Goal: Browse casually

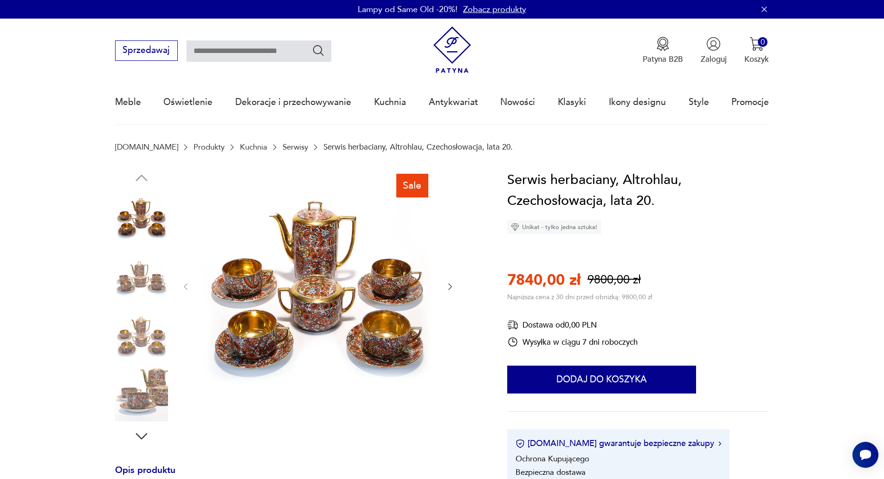
click at [141, 431] on icon "button" at bounding box center [141, 435] width 17 height 17
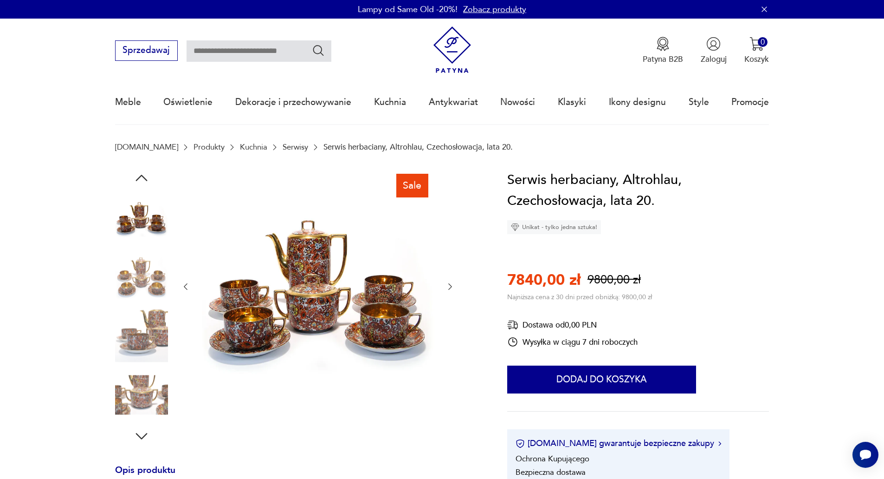
click at [141, 431] on icon "button" at bounding box center [141, 435] width 17 height 17
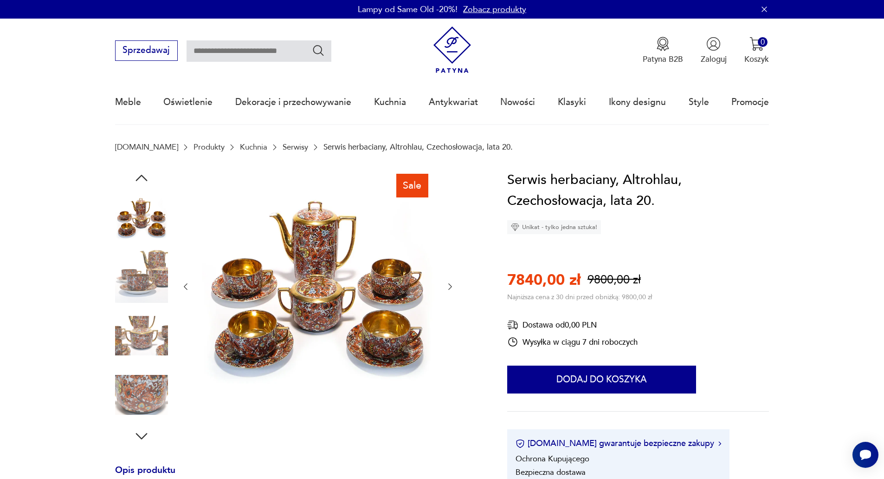
click at [141, 431] on icon "button" at bounding box center [141, 435] width 17 height 17
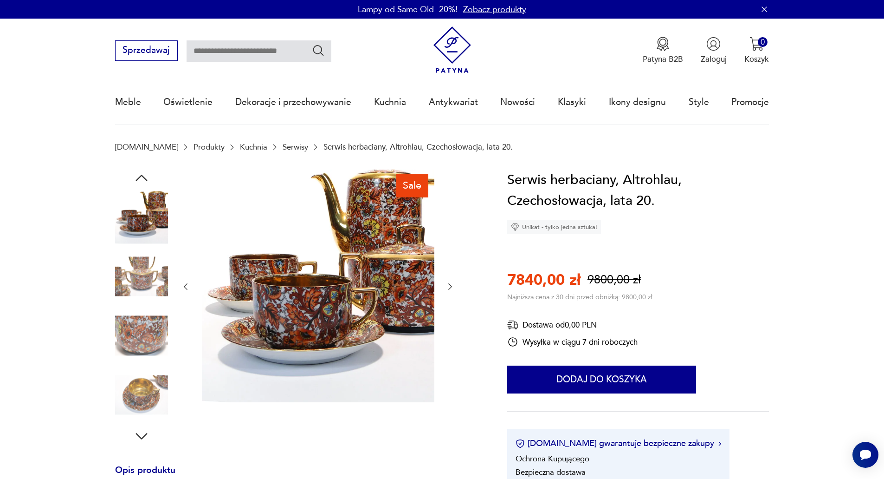
click at [141, 431] on icon "button" at bounding box center [141, 435] width 17 height 17
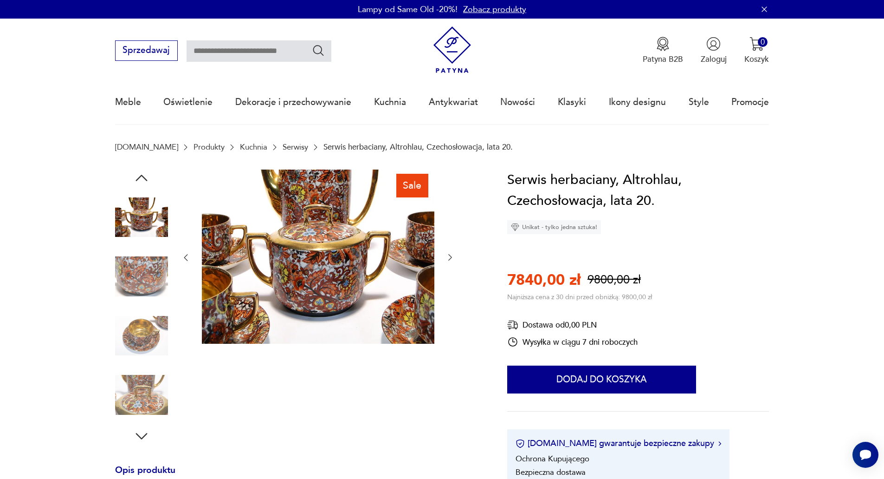
click at [141, 431] on icon "button" at bounding box center [141, 435] width 17 height 17
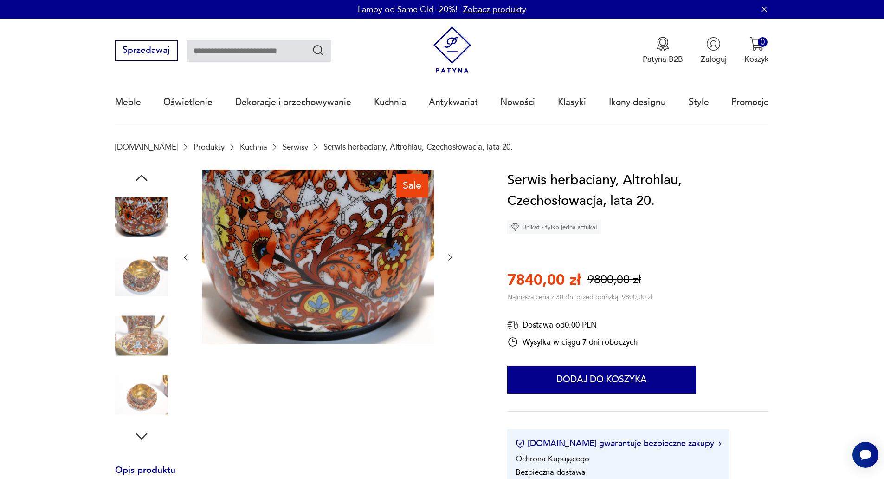
click at [141, 431] on icon "button" at bounding box center [141, 435] width 17 height 17
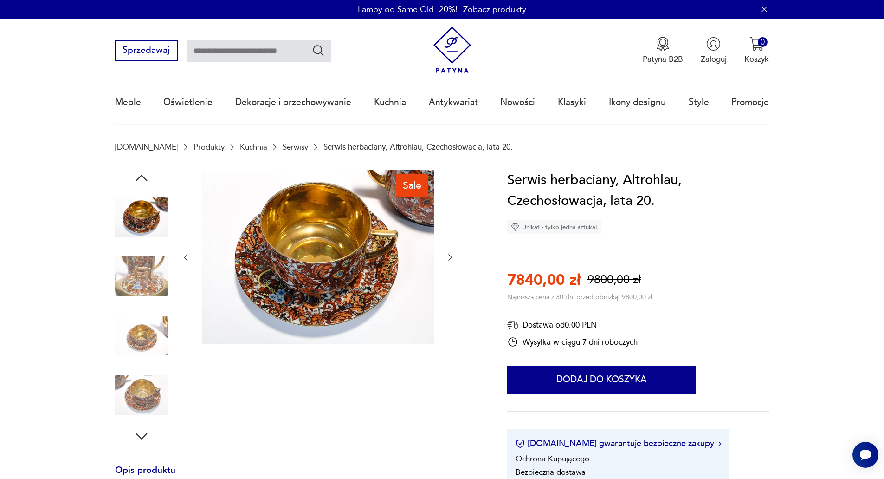
click at [141, 431] on icon "button" at bounding box center [141, 435] width 17 height 17
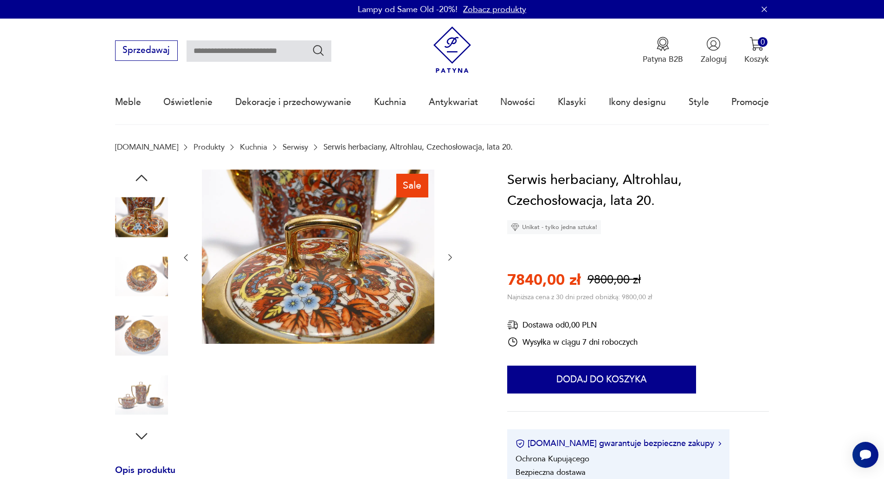
click at [141, 431] on icon "button" at bounding box center [141, 435] width 17 height 17
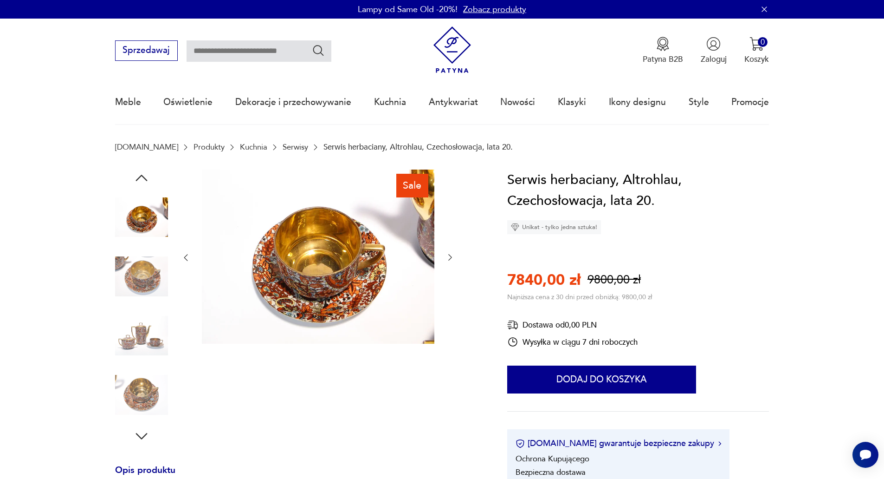
click at [141, 431] on icon "button" at bounding box center [141, 435] width 17 height 17
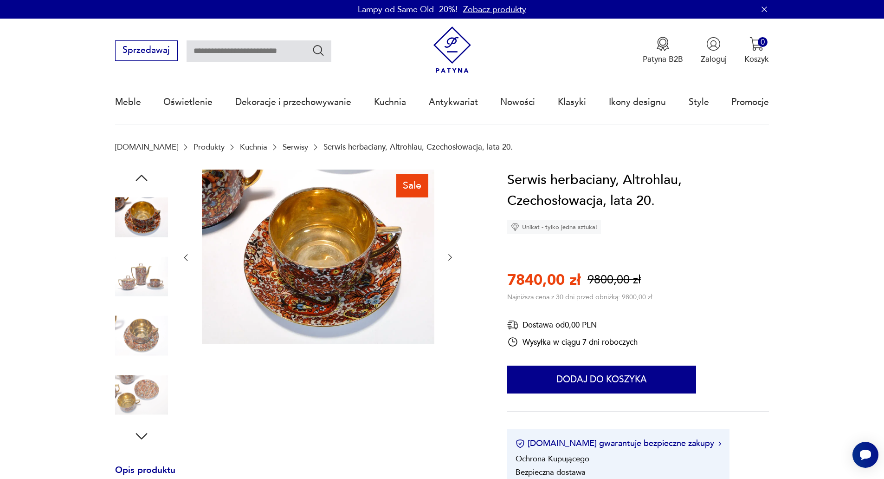
click at [141, 431] on icon "button" at bounding box center [141, 435] width 17 height 17
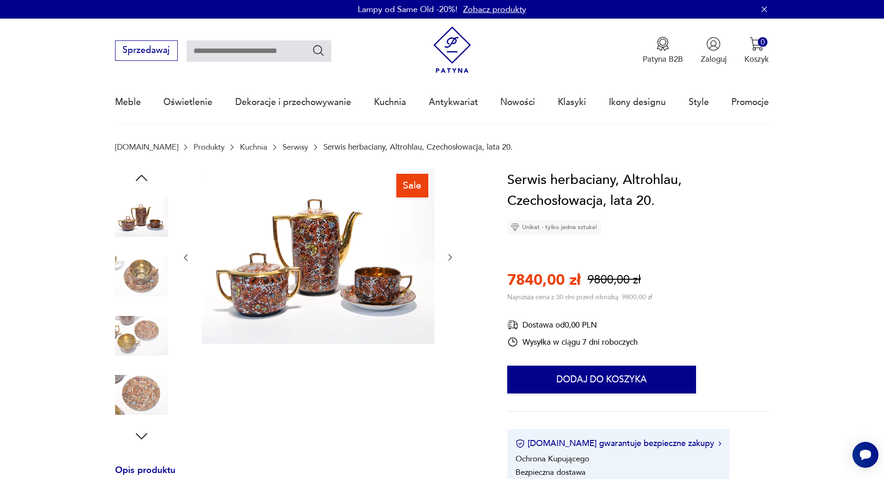
click at [141, 431] on icon "button" at bounding box center [141, 435] width 17 height 17
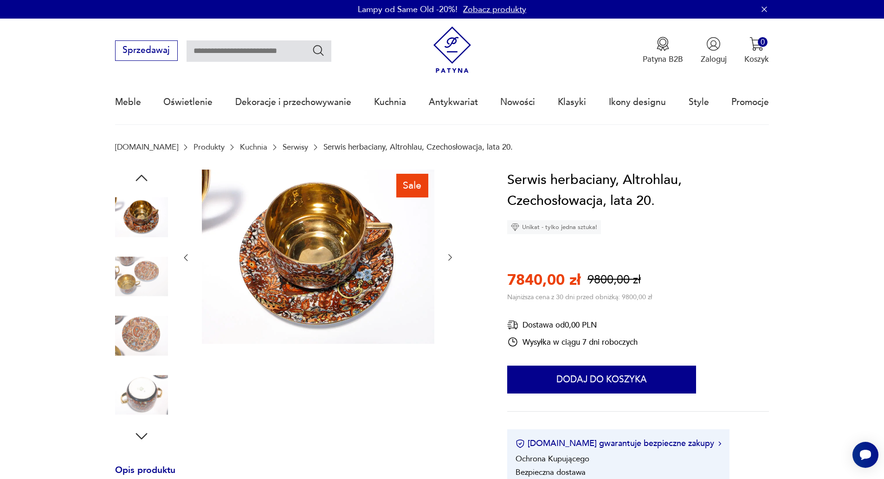
click at [141, 431] on icon "button" at bounding box center [141, 435] width 17 height 17
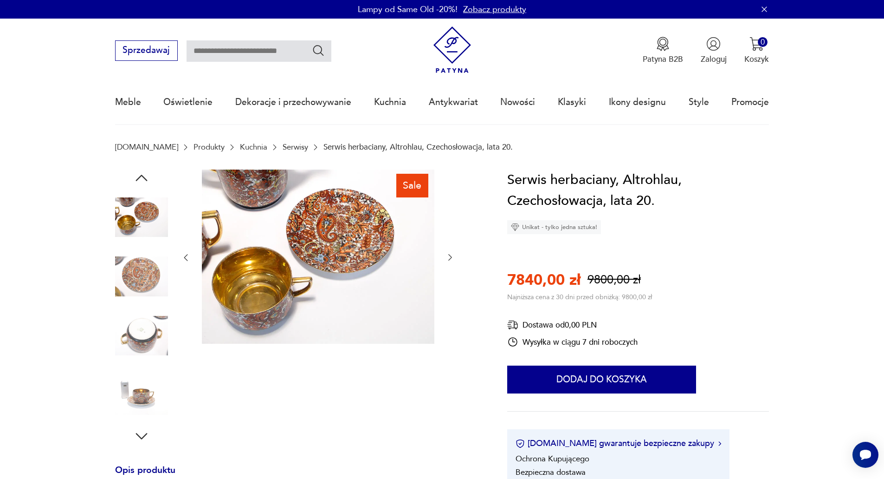
click at [155, 332] on img at bounding box center [141, 335] width 53 height 53
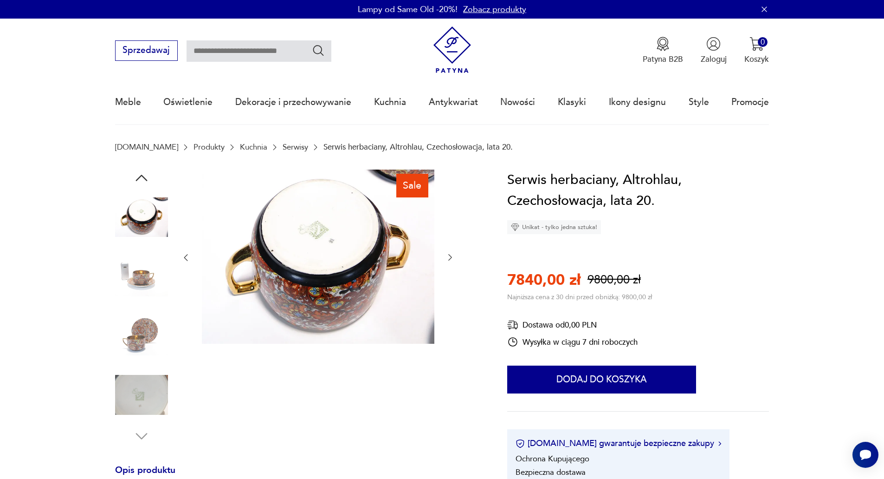
click at [145, 389] on img at bounding box center [141, 394] width 53 height 53
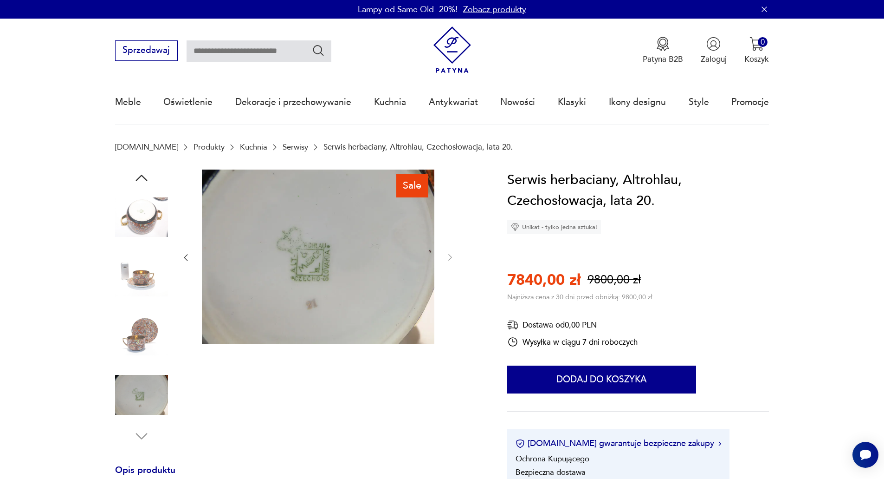
click at [317, 266] on img at bounding box center [318, 256] width 233 height 175
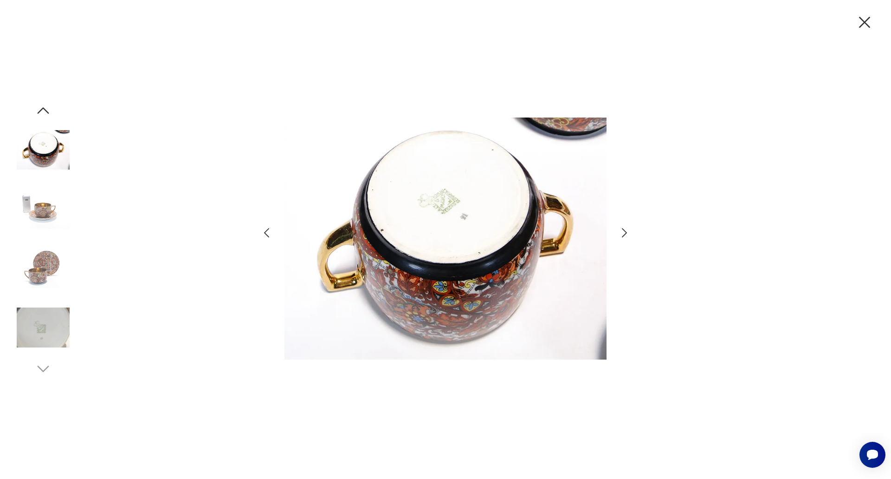
click at [454, 195] on img at bounding box center [446, 238] width 322 height 383
click at [444, 201] on img at bounding box center [446, 238] width 322 height 383
click at [863, 22] on icon "button" at bounding box center [864, 22] width 19 height 19
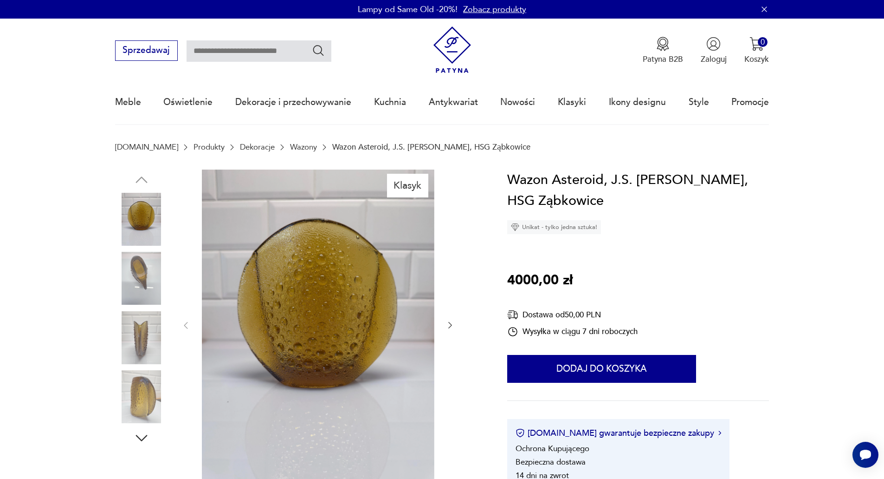
click at [142, 396] on img at bounding box center [141, 396] width 53 height 53
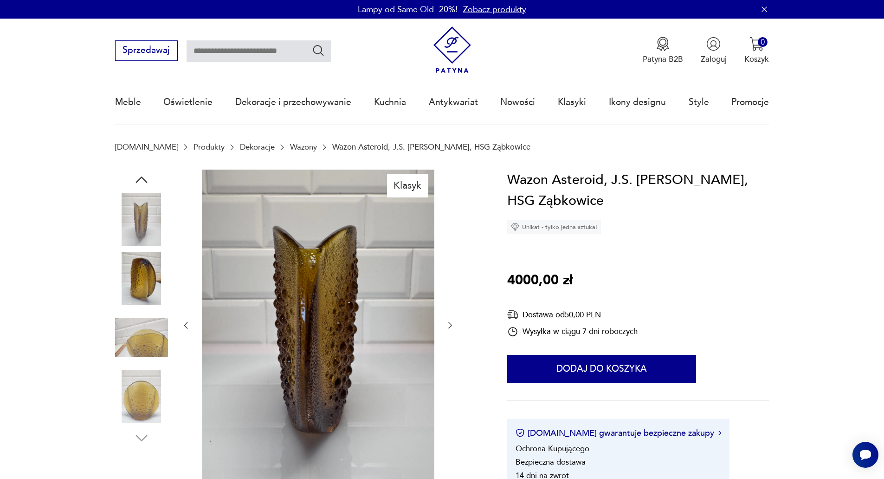
click at [141, 399] on img at bounding box center [141, 396] width 53 height 53
